Goal: Transaction & Acquisition: Purchase product/service

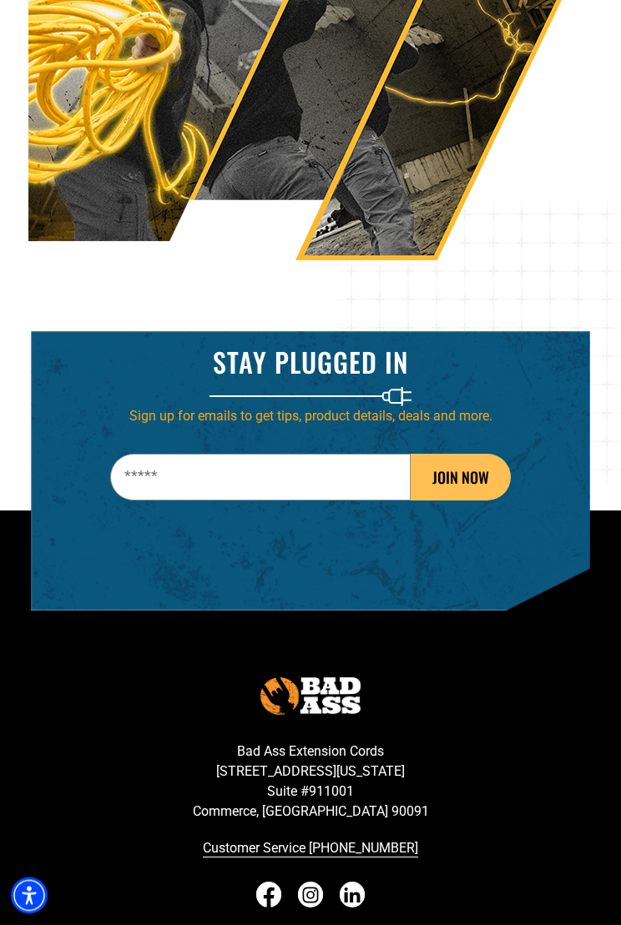
scroll to position [2577, 0]
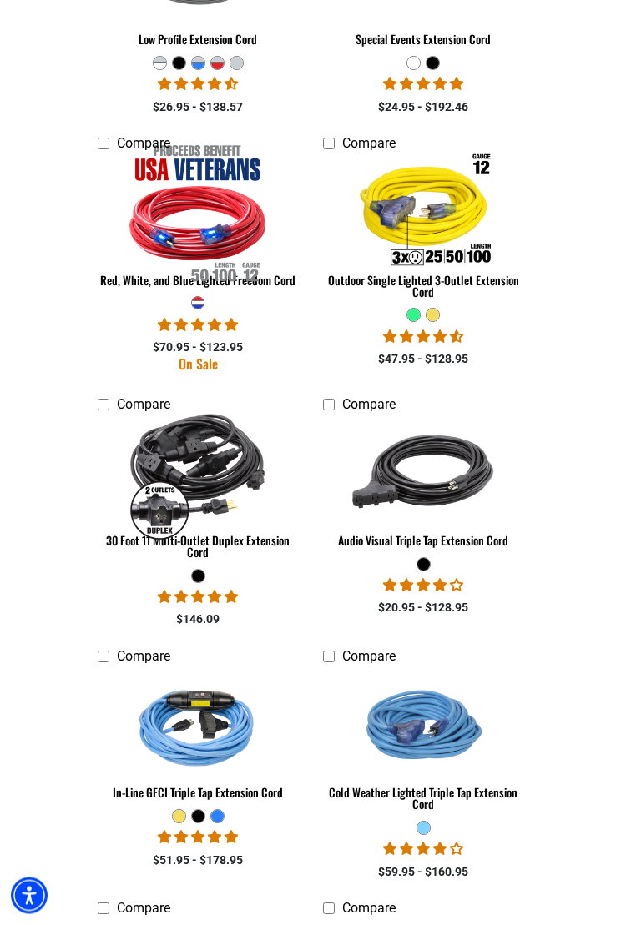
scroll to position [1643, 0]
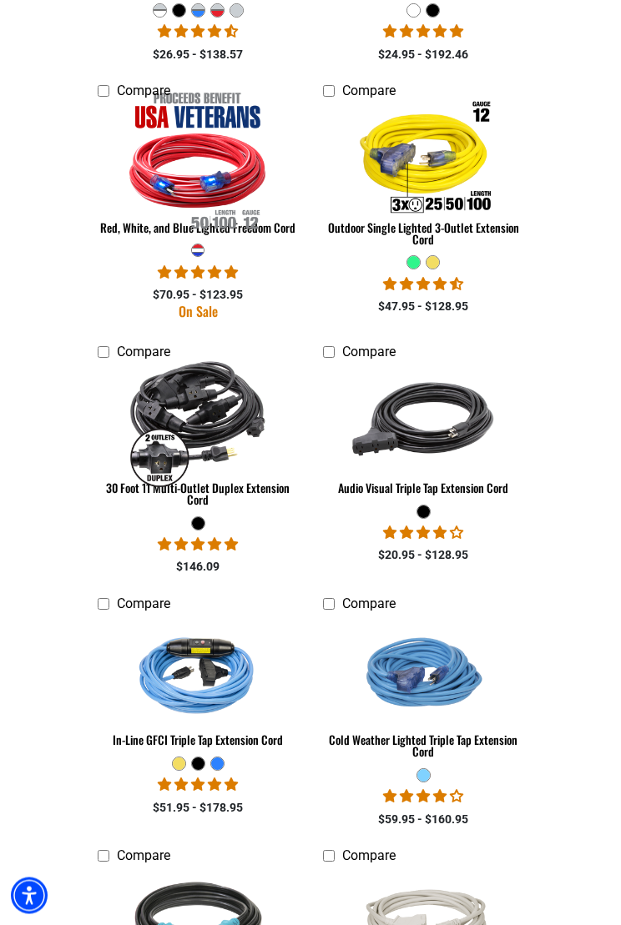
click at [189, 409] on img at bounding box center [197, 420] width 165 height 147
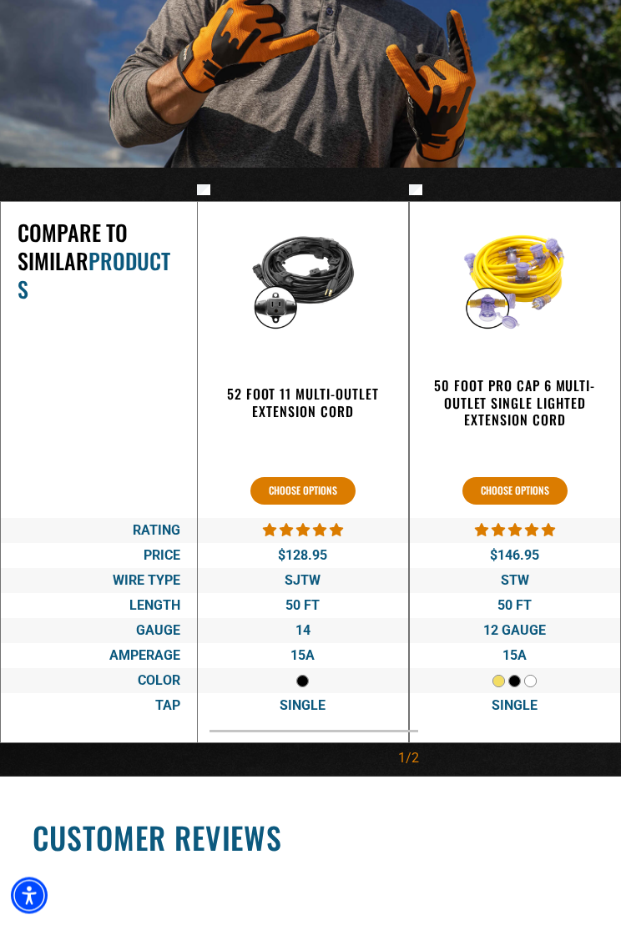
scroll to position [2509, 0]
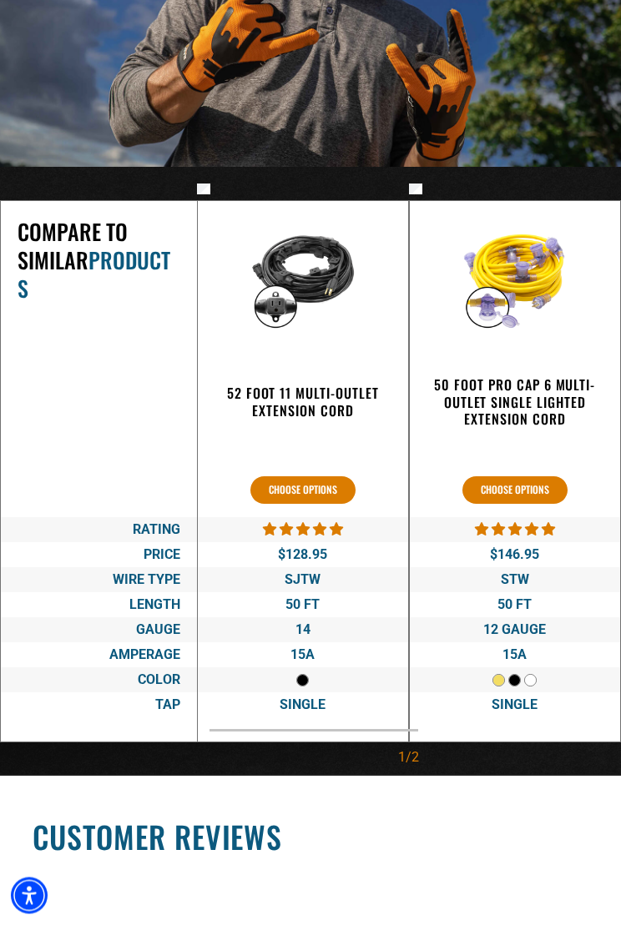
click at [334, 596] on div "50 FT" at bounding box center [302, 605] width 177 height 25
click at [302, 597] on span "50 FT" at bounding box center [302, 605] width 34 height 16
click at [304, 482] on button "Choose options" at bounding box center [302, 491] width 105 height 28
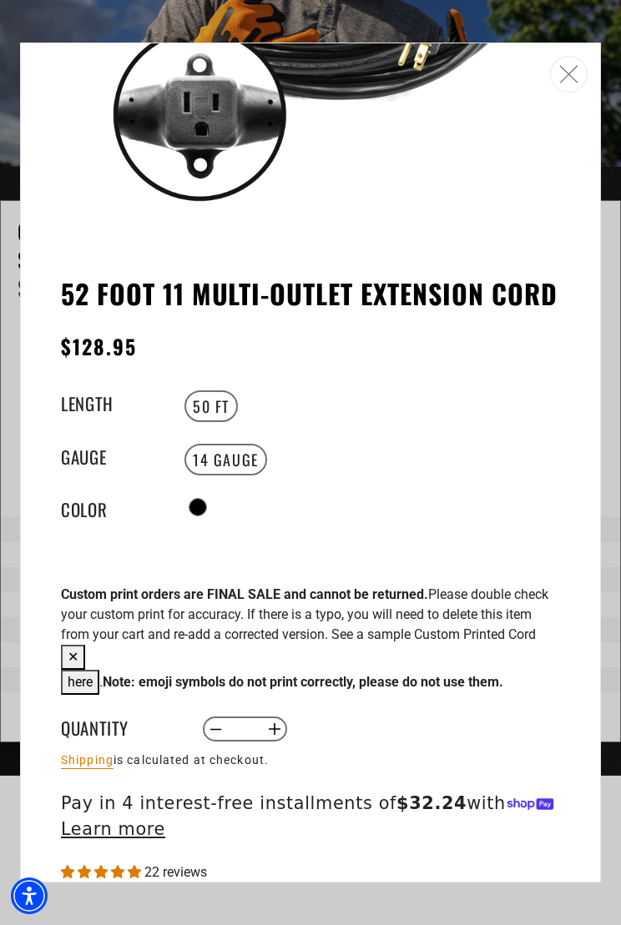
scroll to position [306, 0]
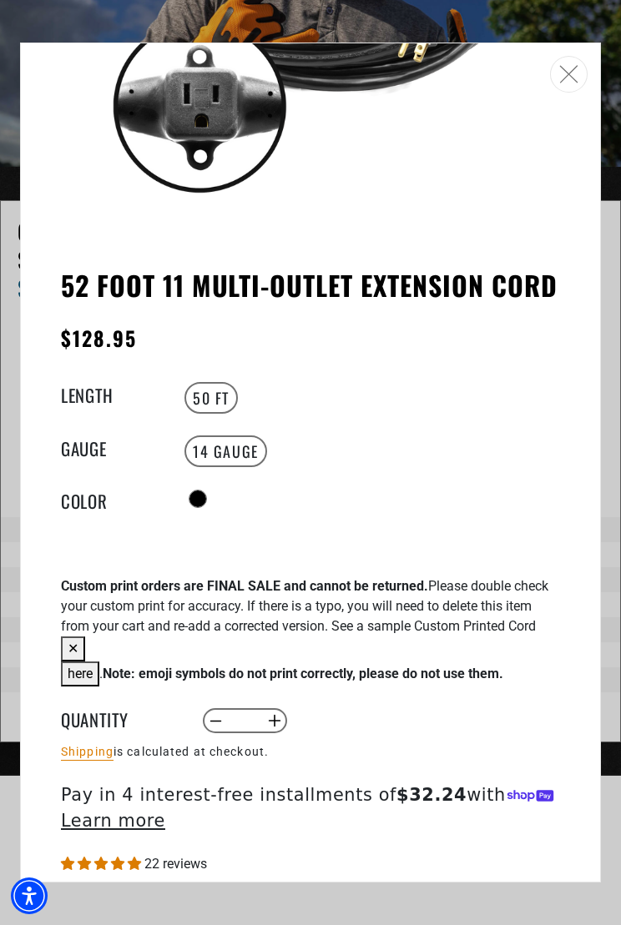
click at [209, 393] on label "50 FT" at bounding box center [210, 398] width 53 height 32
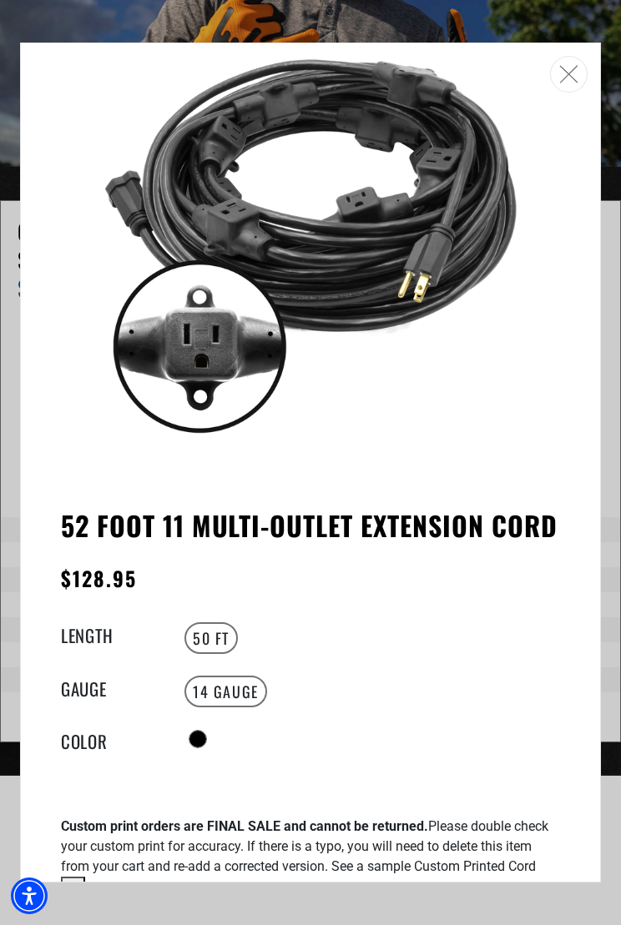
scroll to position [69, 0]
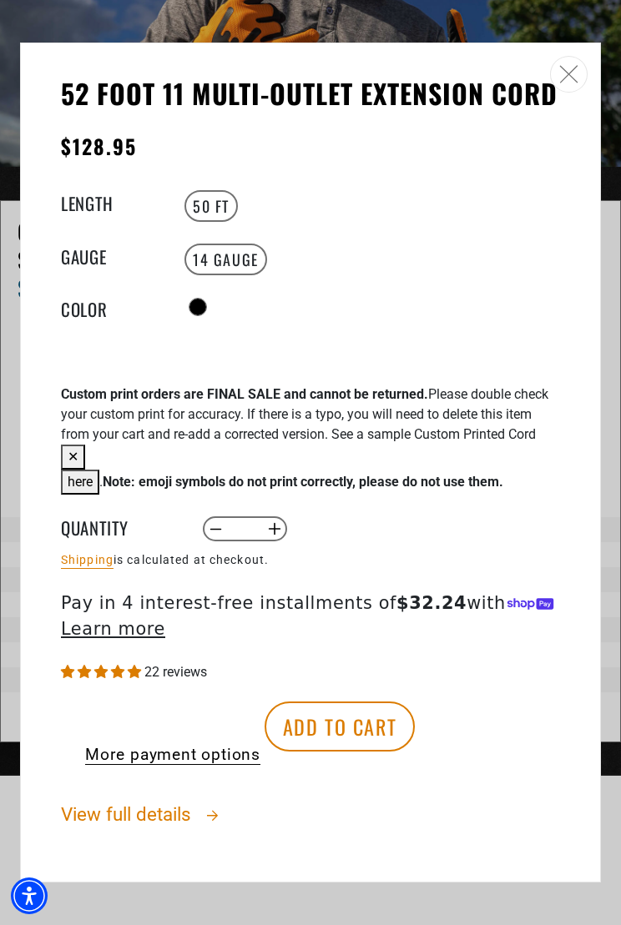
click at [598, 524] on div "Bad Ass Extension Cords › Return to Collection › 52 Foot 11 Multi-Outlet Extens…" at bounding box center [310, 462] width 579 height 839
click at [144, 813] on link "View full details" at bounding box center [310, 832] width 499 height 62
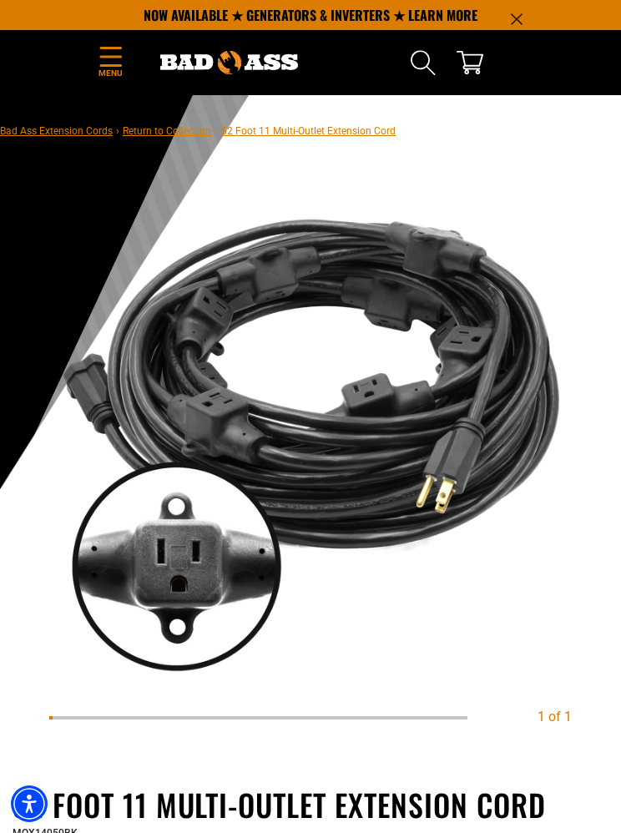
click at [109, 71] on span "Menu" at bounding box center [110, 73] width 25 height 13
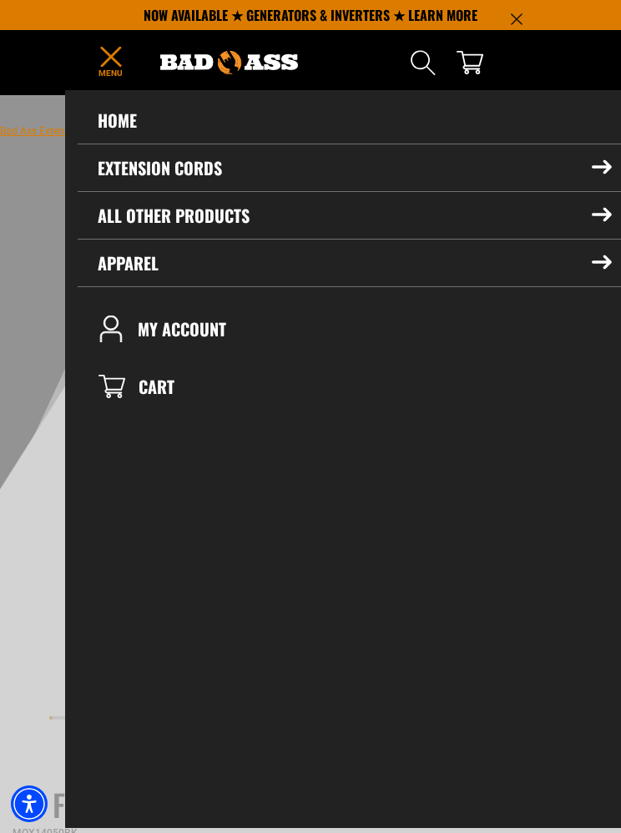
click at [603, 211] on icon at bounding box center [602, 215] width 20 height 14
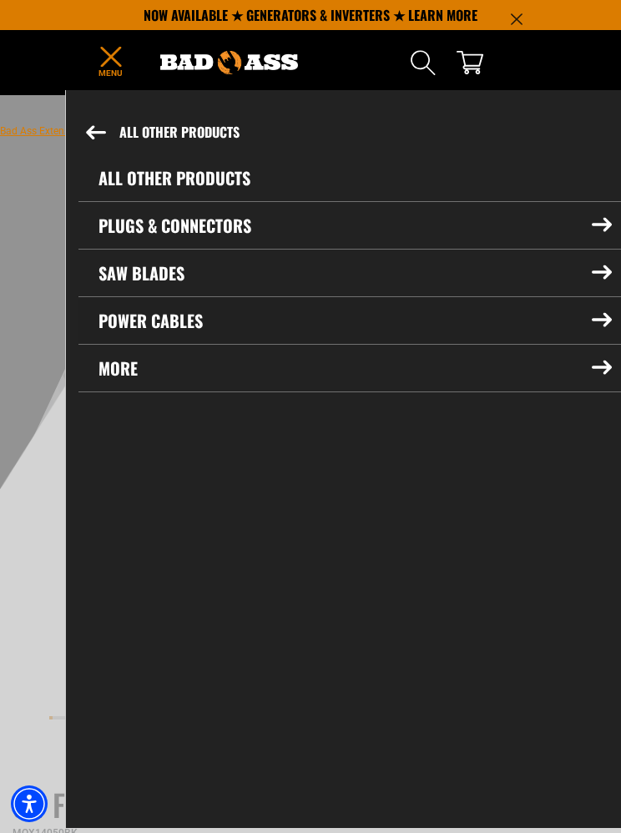
click at [604, 322] on icon at bounding box center [602, 320] width 20 height 14
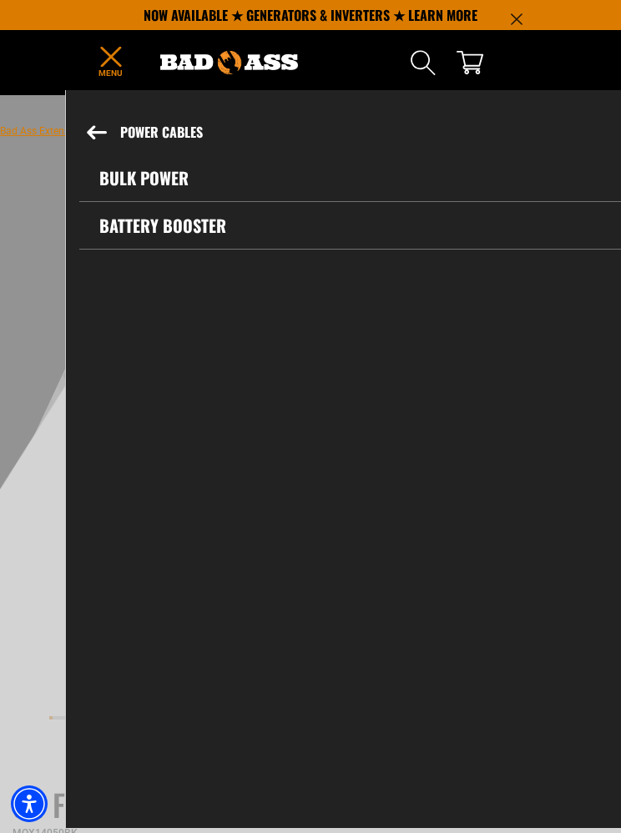
click at [92, 140] on button "Power Cables" at bounding box center [349, 132] width 565 height 44
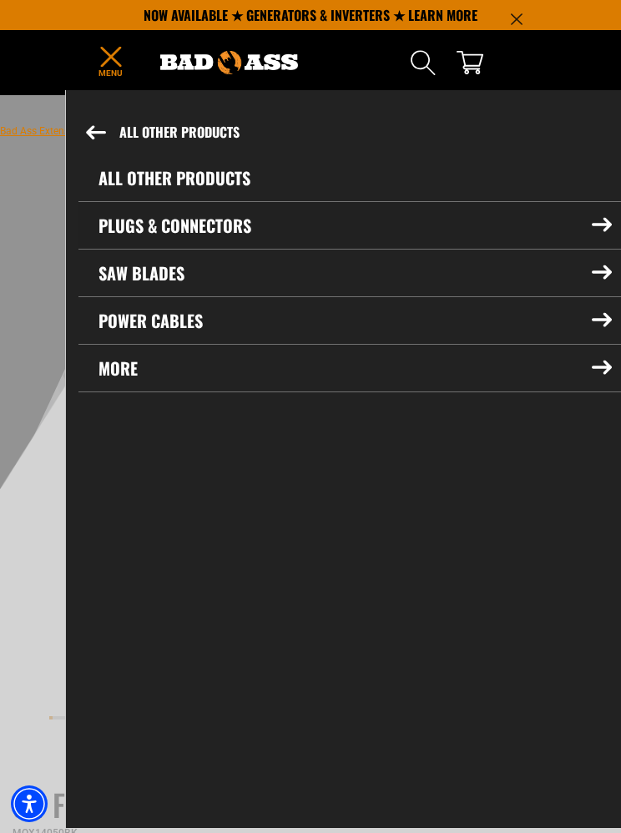
click at [595, 221] on icon at bounding box center [602, 225] width 20 height 14
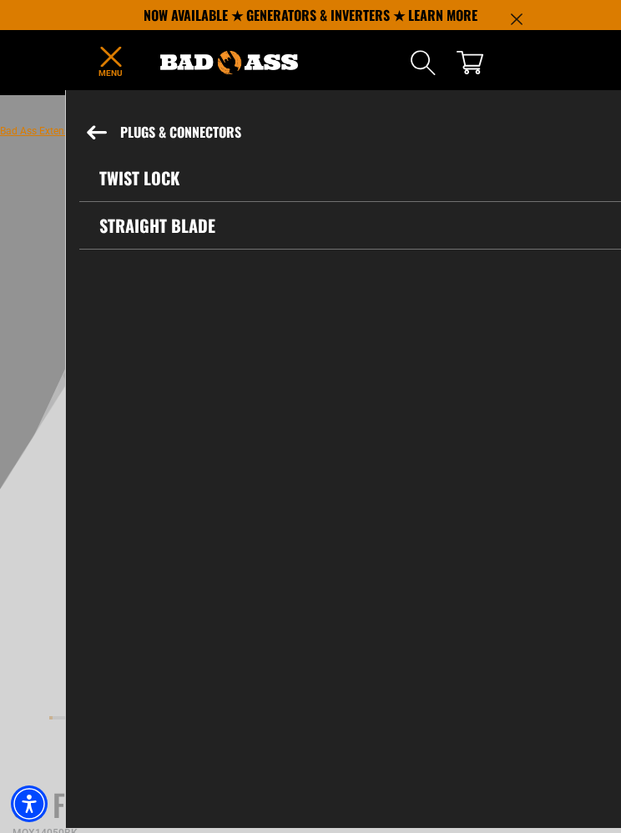
click at [100, 127] on icon at bounding box center [97, 132] width 20 height 14
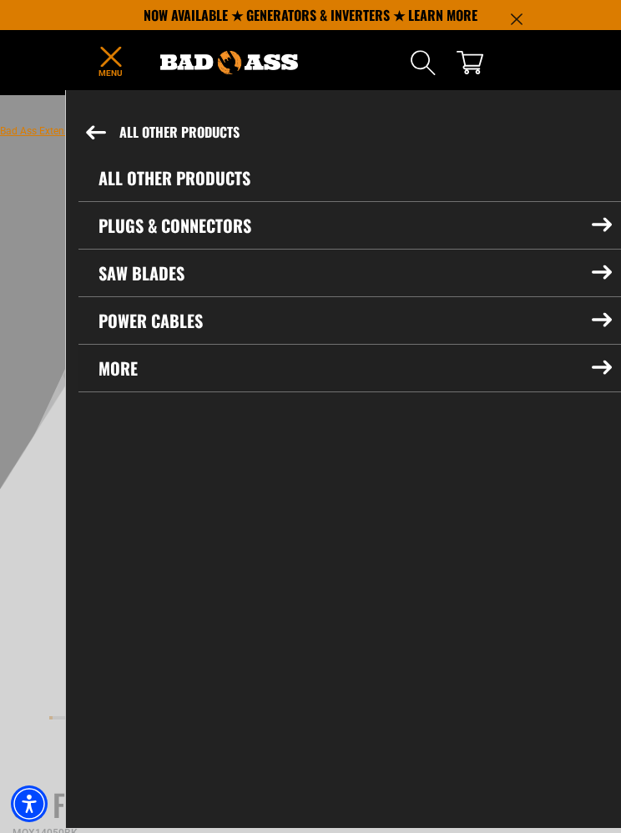
click at [600, 368] on icon at bounding box center [601, 367] width 18 height 13
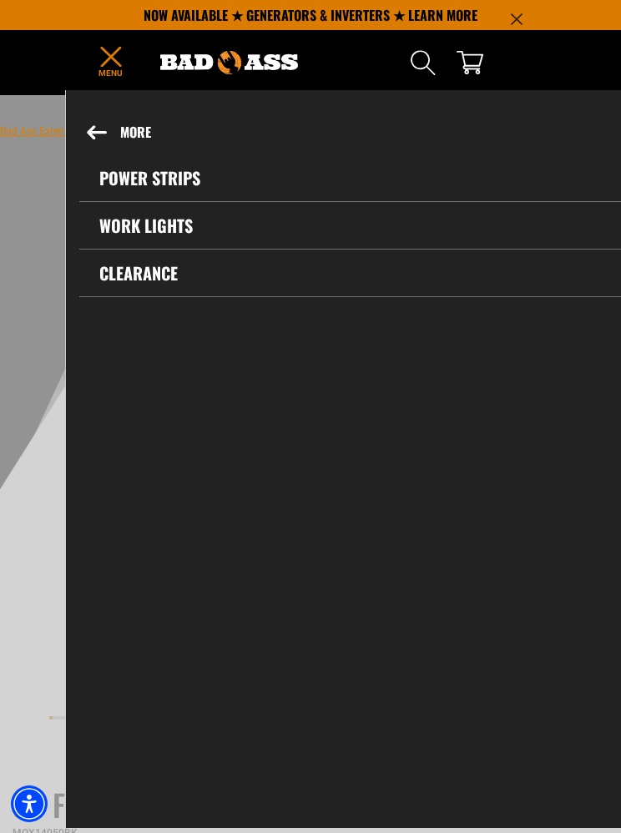
click at [164, 183] on link "Power Strips" at bounding box center [355, 177] width 552 height 47
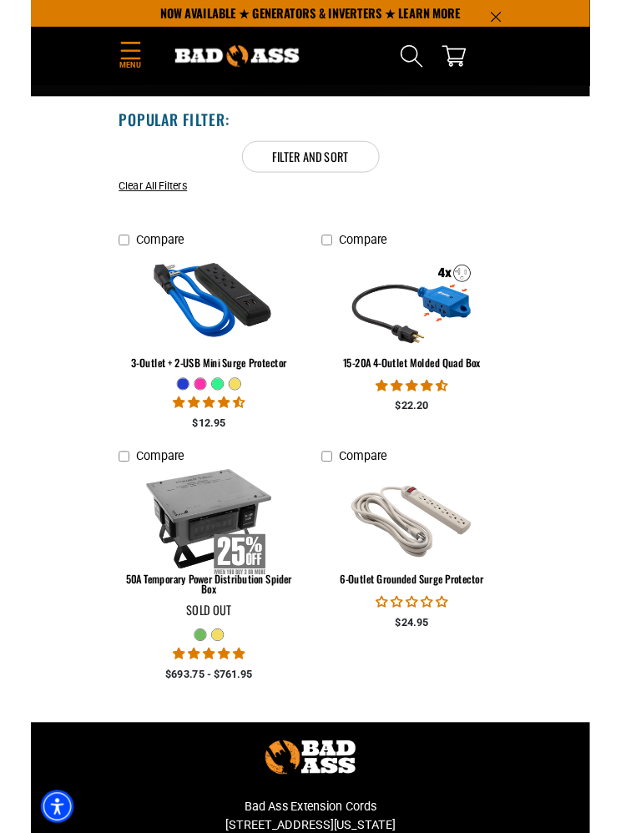
scroll to position [219, 0]
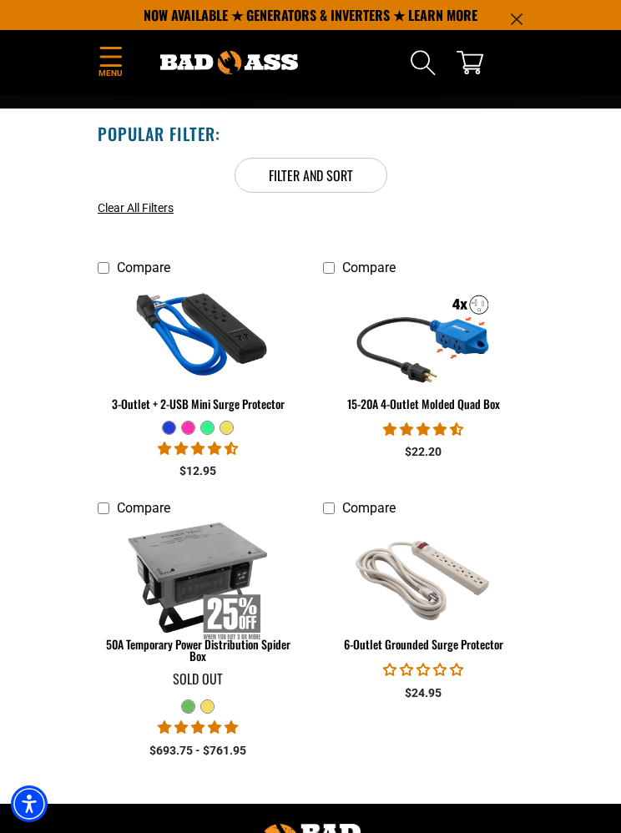
click at [212, 547] on img at bounding box center [197, 576] width 165 height 147
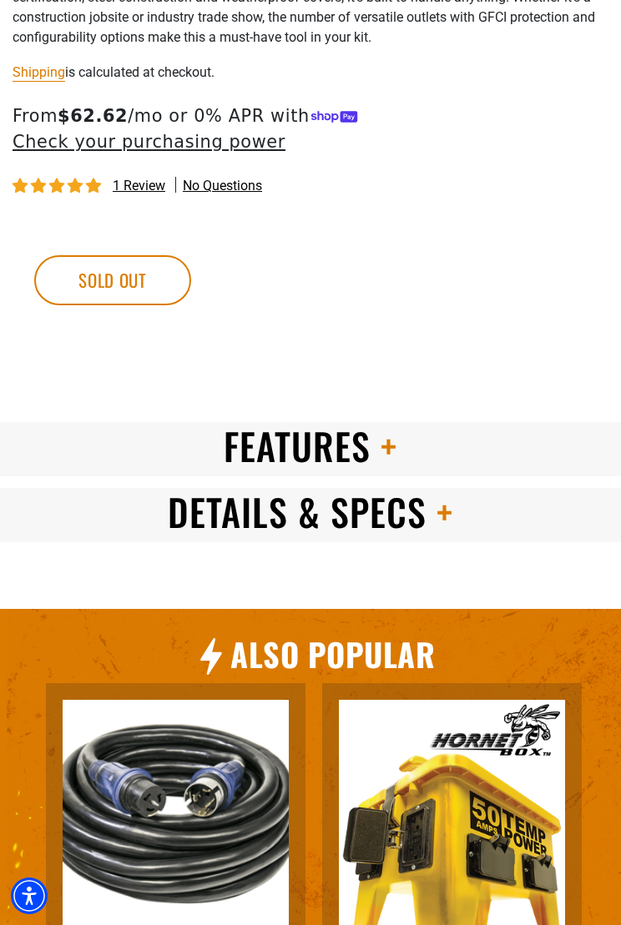
scroll to position [1177, 0]
click at [511, 450] on h2 "Features" at bounding box center [310, 447] width 621 height 48
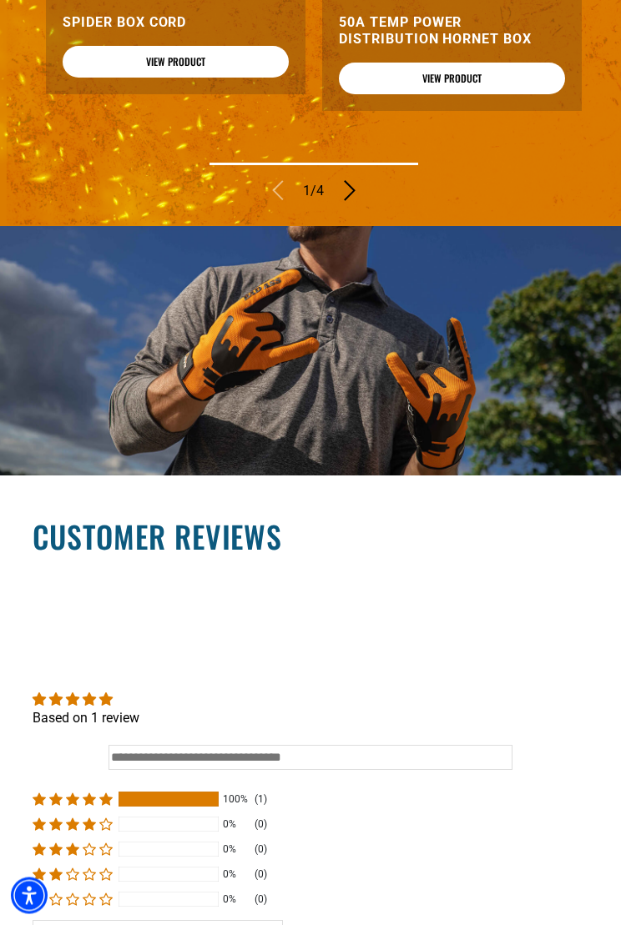
scroll to position [2115, 0]
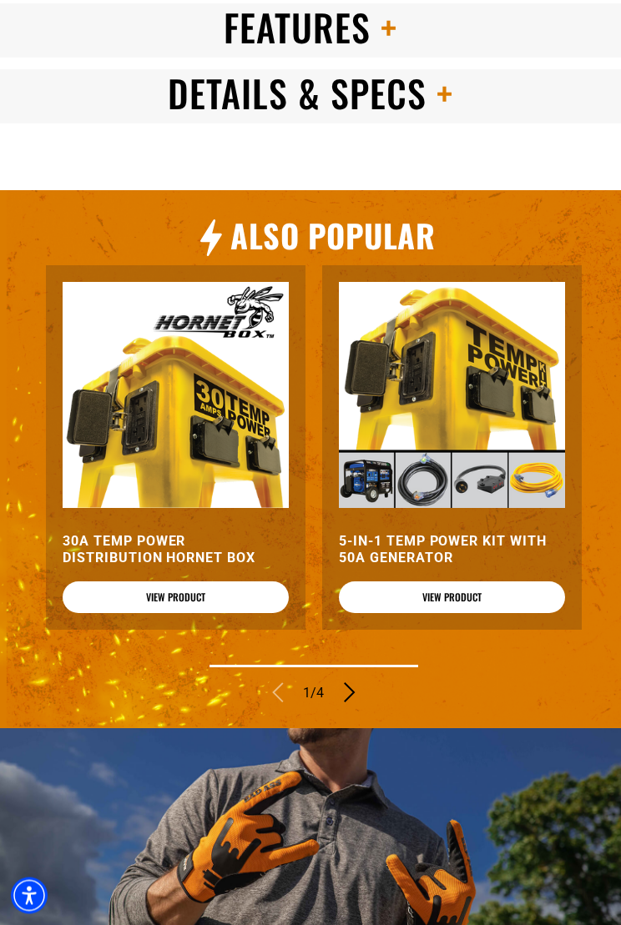
scroll to position [1417, 0]
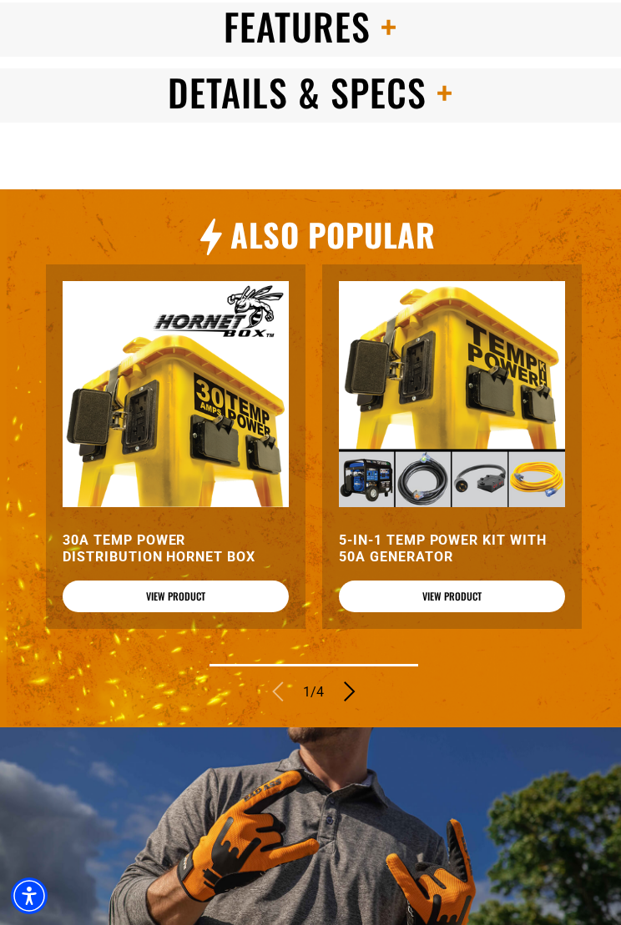
click at [164, 589] on link "View Product" at bounding box center [176, 597] width 226 height 32
